Goal: Task Accomplishment & Management: Use online tool/utility

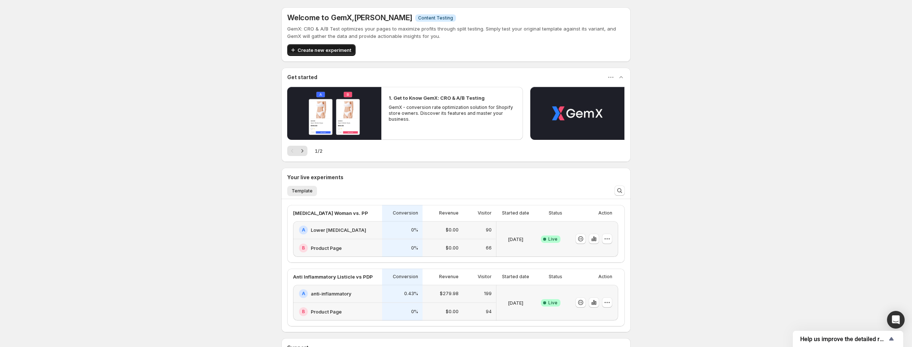
click at [317, 49] on span "Create new experiment" at bounding box center [325, 49] width 54 height 7
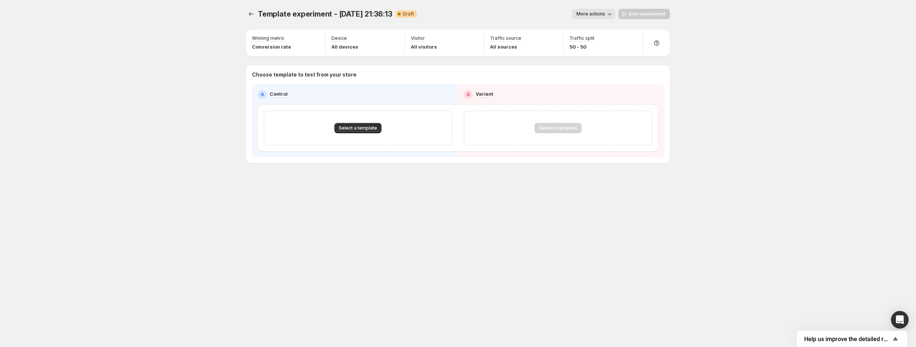
click at [183, 68] on div "Template experiment - [DATE] 21:36:13. This page is ready Template experiment -…" at bounding box center [458, 173] width 916 height 347
click at [360, 130] on span "Select a template" at bounding box center [358, 128] width 38 height 6
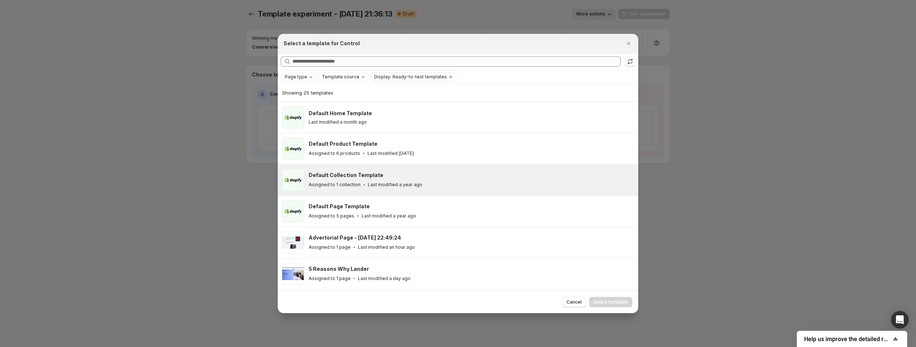
scroll to position [54, 0]
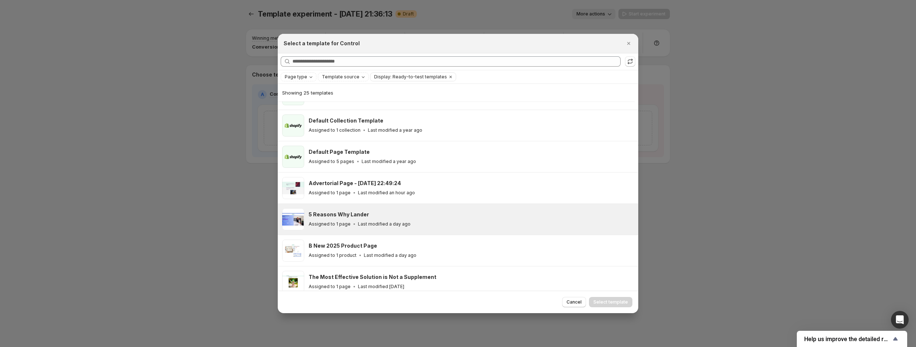
click at [438, 220] on div "Assigned to 1 page Last modified a day ago" at bounding box center [470, 223] width 323 height 7
click at [608, 302] on span "Select template" at bounding box center [610, 302] width 35 height 6
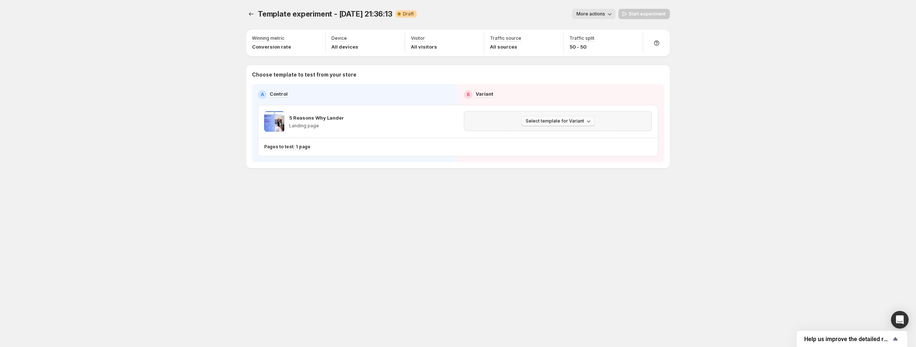
click at [538, 122] on span "Select template for Variant" at bounding box center [555, 121] width 58 height 6
click at [503, 122] on div "Select template for Variant" at bounding box center [558, 121] width 178 height 10
click at [539, 122] on span "Select template for Variant" at bounding box center [555, 121] width 58 height 6
click at [548, 137] on span "Select an existing template" at bounding box center [553, 137] width 62 height 6
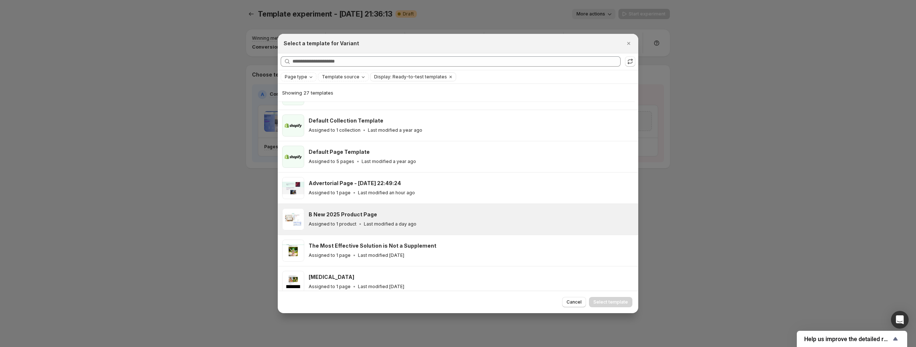
click at [443, 214] on div "B New 2025 Product Page" at bounding box center [470, 214] width 323 height 7
click at [605, 301] on span "Select template" at bounding box center [610, 302] width 35 height 6
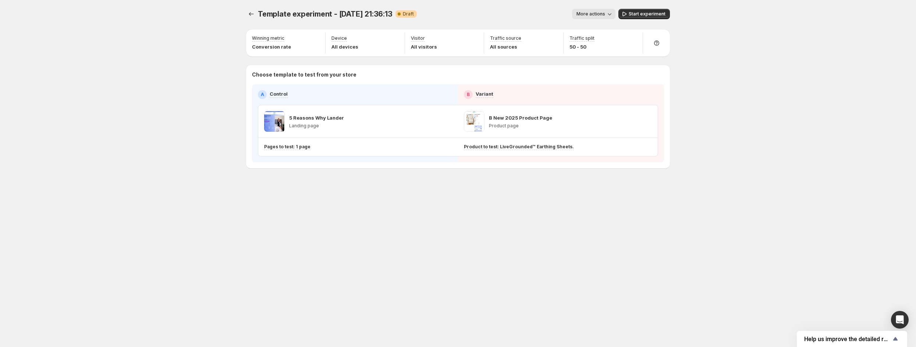
click at [594, 13] on span "More actions" at bounding box center [590, 14] width 29 height 6
click at [641, 15] on span "Start experiment" at bounding box center [647, 14] width 37 height 6
click at [593, 16] on span "More actions" at bounding box center [587, 14] width 29 height 6
click at [603, 39] on span "Rename" at bounding box center [595, 42] width 19 height 6
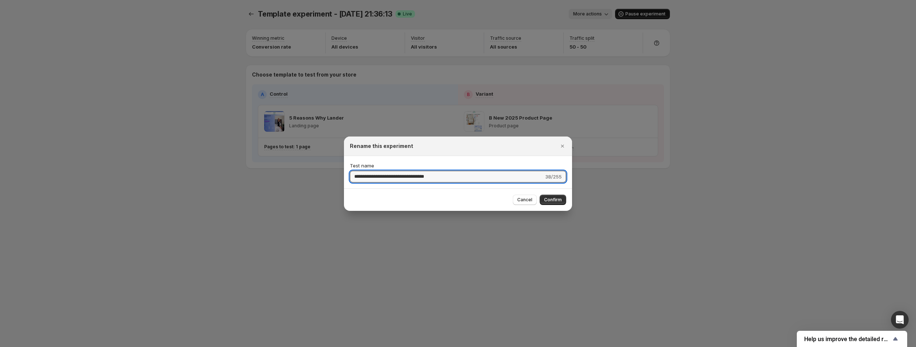
drag, startPoint x: 456, startPoint y: 178, endPoint x: 183, endPoint y: 181, distance: 273.3
click at [215, 347] on div "**********" at bounding box center [458, 347] width 916 height 0
type input "**********"
click at [550, 201] on span "Confirm" at bounding box center [553, 200] width 18 height 6
